Goal: Information Seeking & Learning: Learn about a topic

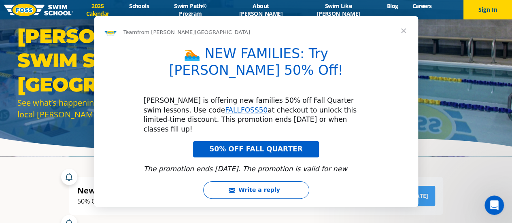
click at [132, 12] on div "Intercom messenger" at bounding box center [256, 111] width 512 height 223
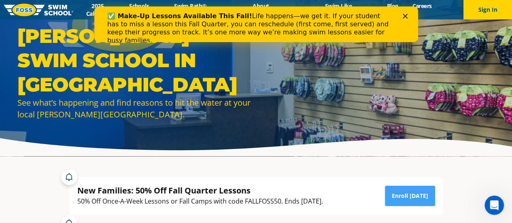
click at [407, 14] on polygon "Close" at bounding box center [405, 16] width 5 height 5
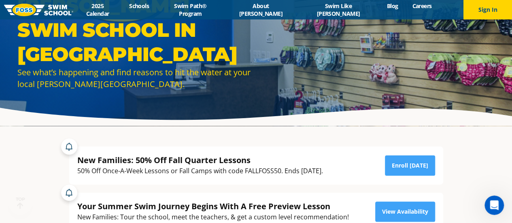
scroll to position [81, 0]
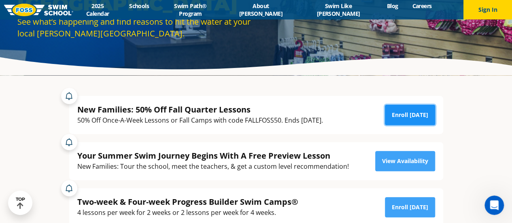
click at [411, 114] on link "Enroll Today" at bounding box center [410, 115] width 50 height 20
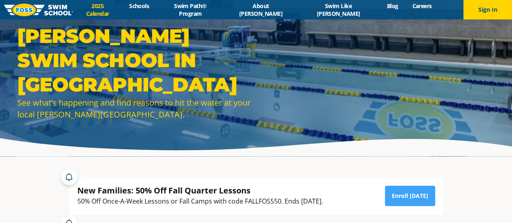
click at [109, 6] on link "2025 Calendar" at bounding box center [97, 9] width 49 height 15
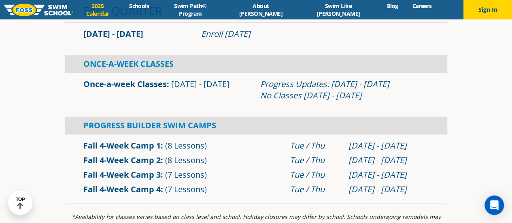
scroll to position [526, 0]
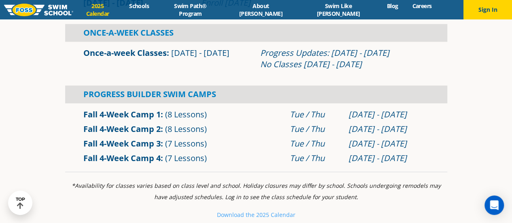
click at [138, 53] on link "Once-a-week Classes" at bounding box center [124, 52] width 83 height 11
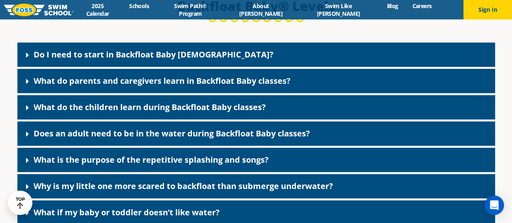
click at [92, 60] on link "Do I need to start in Backfloat Baby 1?" at bounding box center [154, 54] width 240 height 11
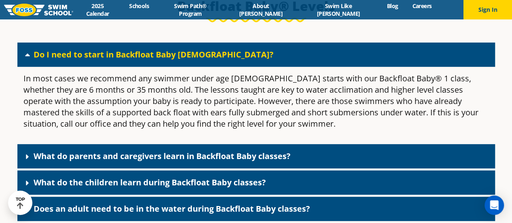
click at [96, 60] on link "Do I need to start in Backfloat Baby 1?" at bounding box center [154, 54] width 240 height 11
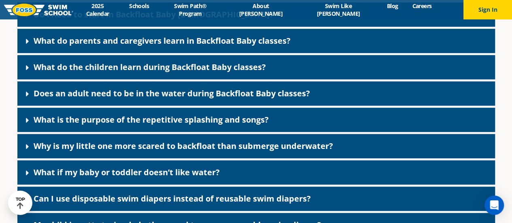
scroll to position [1760, 0]
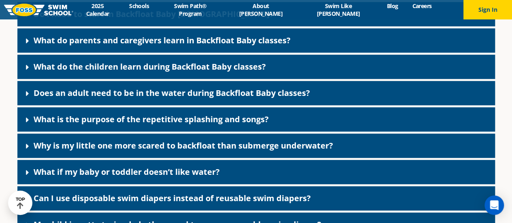
click at [136, 46] on link "What do parents and caregivers learn in Backfloat Baby classes?" at bounding box center [162, 40] width 257 height 11
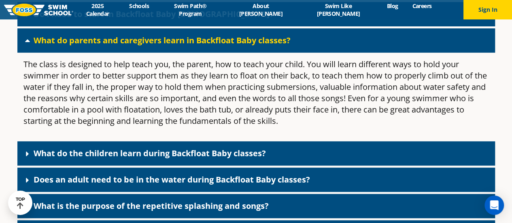
click at [136, 46] on link "What do parents and caregivers learn in Backfloat Baby classes?" at bounding box center [162, 40] width 257 height 11
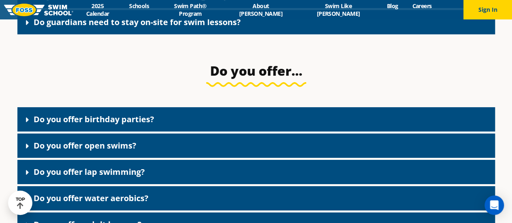
scroll to position [1233, 0]
